Goal: Task Accomplishment & Management: Manage account settings

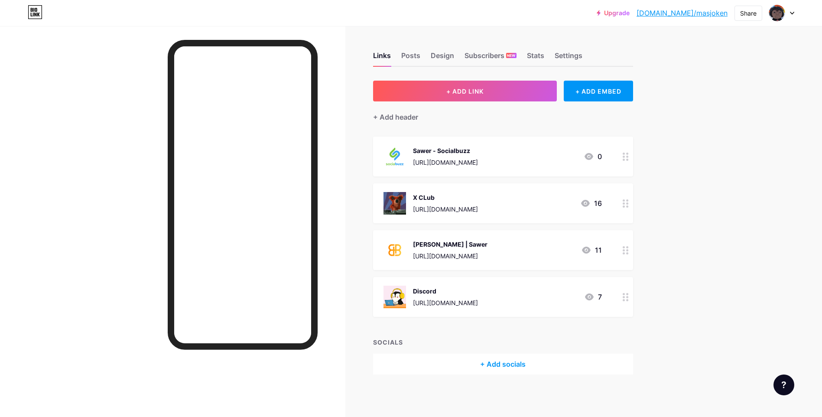
click at [488, 251] on div "[PERSON_NAME] | Sawer [URL][DOMAIN_NAME]" at bounding box center [450, 250] width 75 height 23
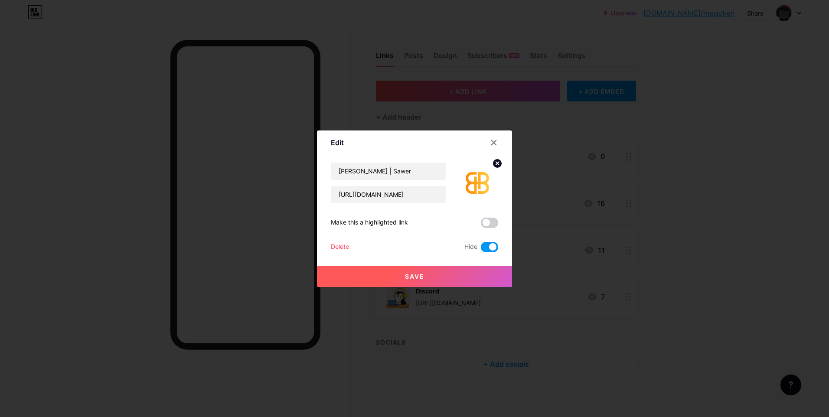
click at [482, 248] on span at bounding box center [489, 247] width 17 height 10
click at [481, 249] on input "checkbox" at bounding box center [481, 249] width 0 height 0
click at [486, 226] on span at bounding box center [489, 223] width 17 height 10
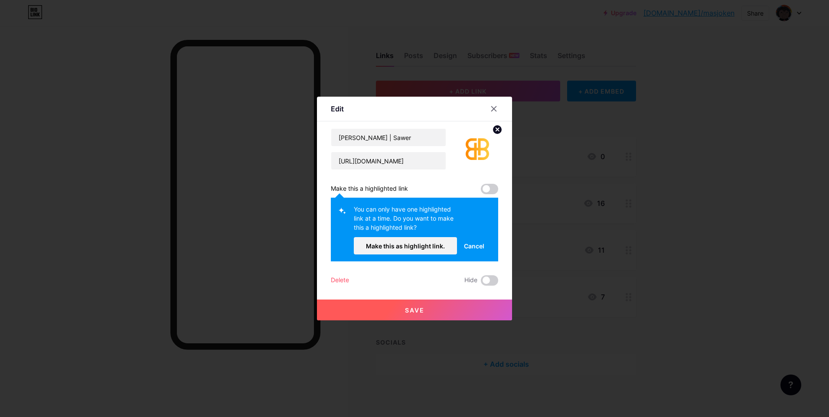
click at [424, 310] on button "Save" at bounding box center [414, 310] width 195 height 21
click at [488, 186] on span at bounding box center [489, 189] width 17 height 10
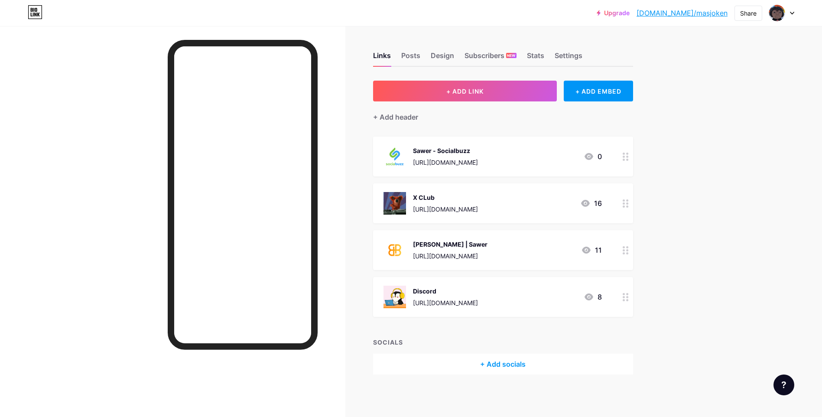
click at [487, 188] on div "X CLub [URL][DOMAIN_NAME] 16" at bounding box center [503, 203] width 260 height 40
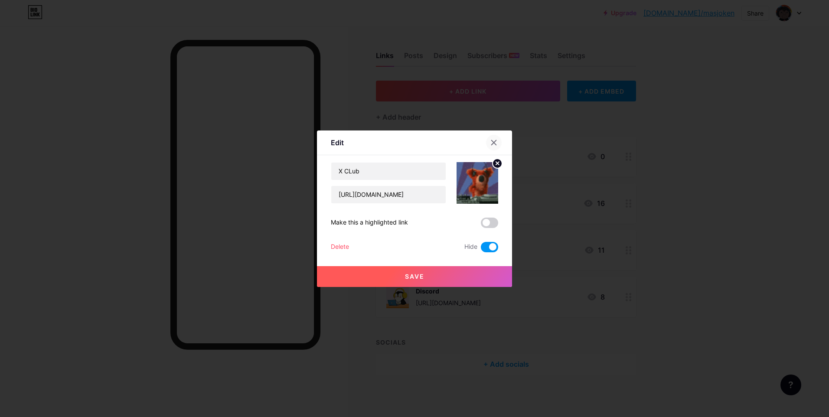
click at [491, 135] on div at bounding box center [499, 143] width 26 height 16
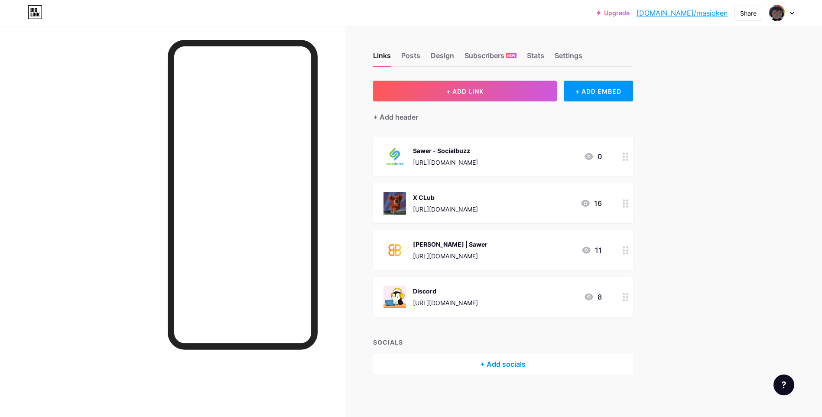
click at [478, 156] on div "Sawer - Socialbuzz [URL][DOMAIN_NAME]" at bounding box center [445, 156] width 65 height 23
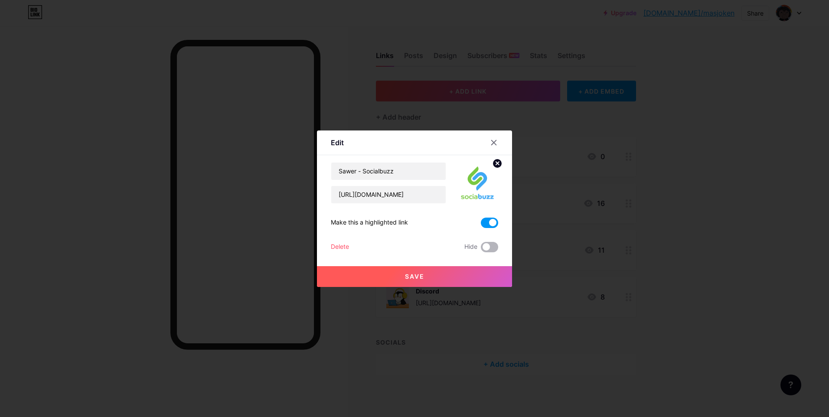
click at [490, 247] on span at bounding box center [489, 247] width 17 height 10
click at [481, 249] on input "checkbox" at bounding box center [481, 249] width 0 height 0
click at [476, 277] on button "Save" at bounding box center [414, 276] width 195 height 21
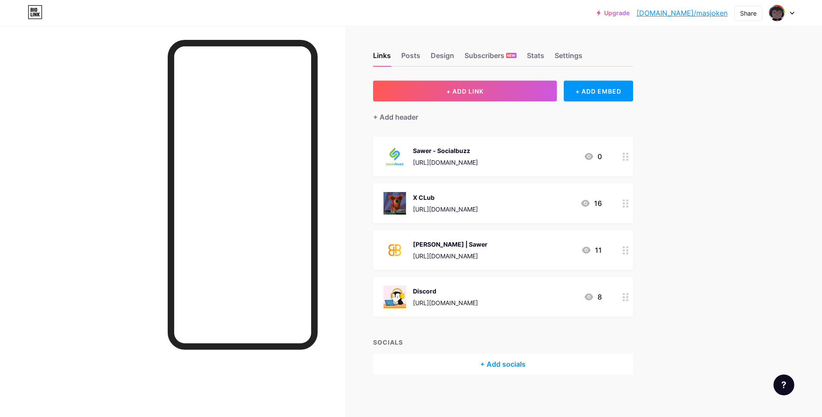
click at [457, 244] on div "[PERSON_NAME] | Sawer" at bounding box center [450, 244] width 75 height 9
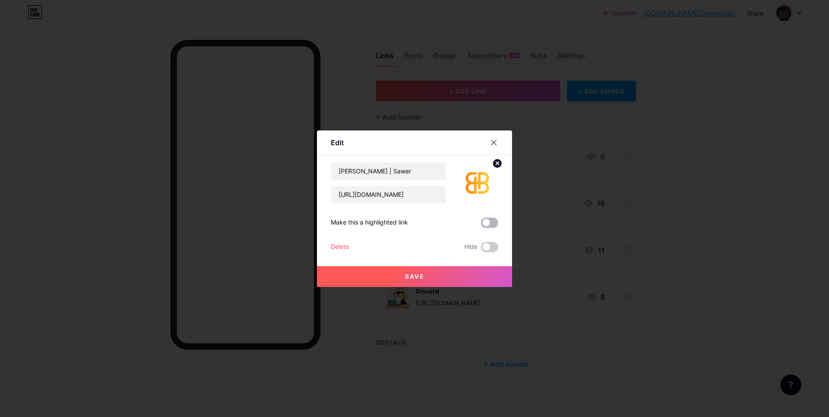
click at [485, 222] on span at bounding box center [489, 223] width 17 height 10
click at [481, 225] on input "checkbox" at bounding box center [481, 225] width 0 height 0
click at [458, 275] on button "Save" at bounding box center [414, 276] width 195 height 21
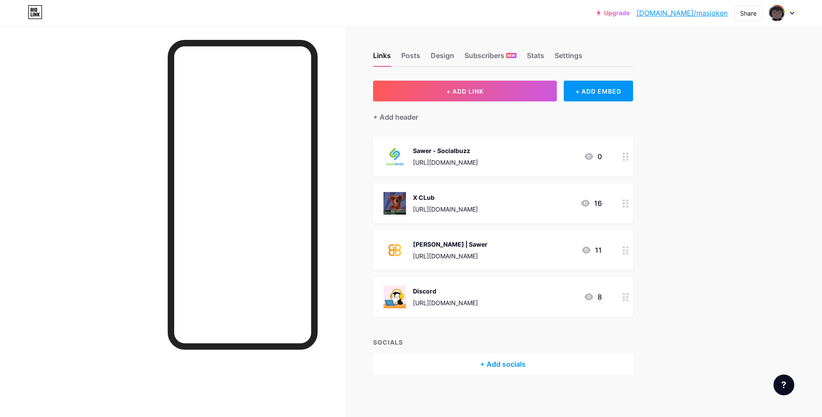
click at [462, 243] on div "[PERSON_NAME] | Sawer" at bounding box center [450, 244] width 75 height 9
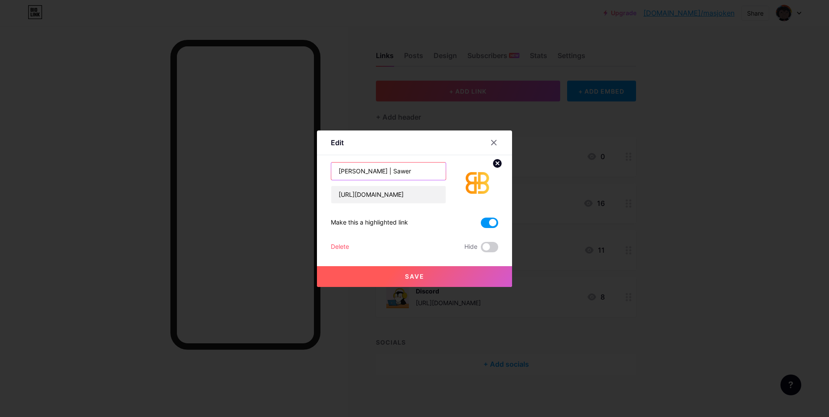
drag, startPoint x: 368, startPoint y: 170, endPoint x: 388, endPoint y: 172, distance: 20.1
click at [388, 172] on input "[PERSON_NAME] | Sawer" at bounding box center [388, 171] width 114 height 17
type input "Bagi [PERSON_NAME]"
click at [389, 277] on button "Save" at bounding box center [414, 276] width 195 height 21
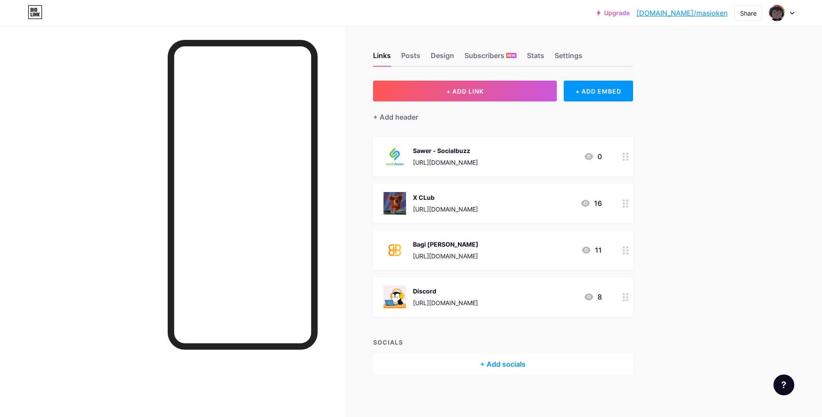
click at [695, 11] on link "[DOMAIN_NAME]/masjoken" at bounding box center [682, 13] width 91 height 10
